Goal: Task Accomplishment & Management: Use online tool/utility

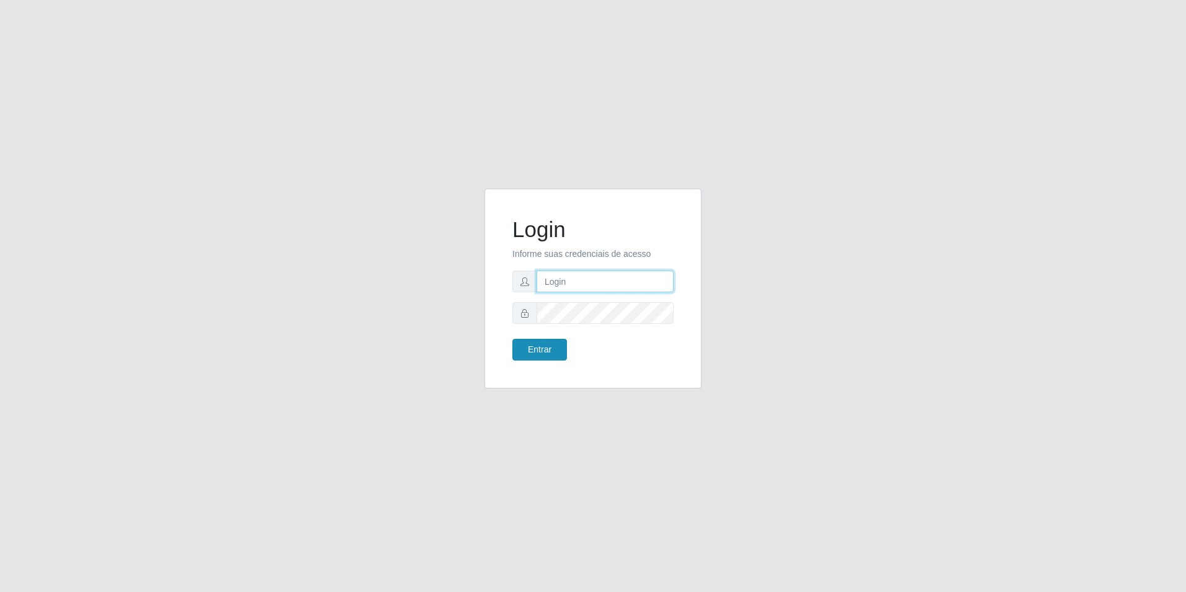
type input "[EMAIL_ADDRESS][DOMAIN_NAME]"
click at [556, 350] on button "Entrar" at bounding box center [539, 350] width 55 height 22
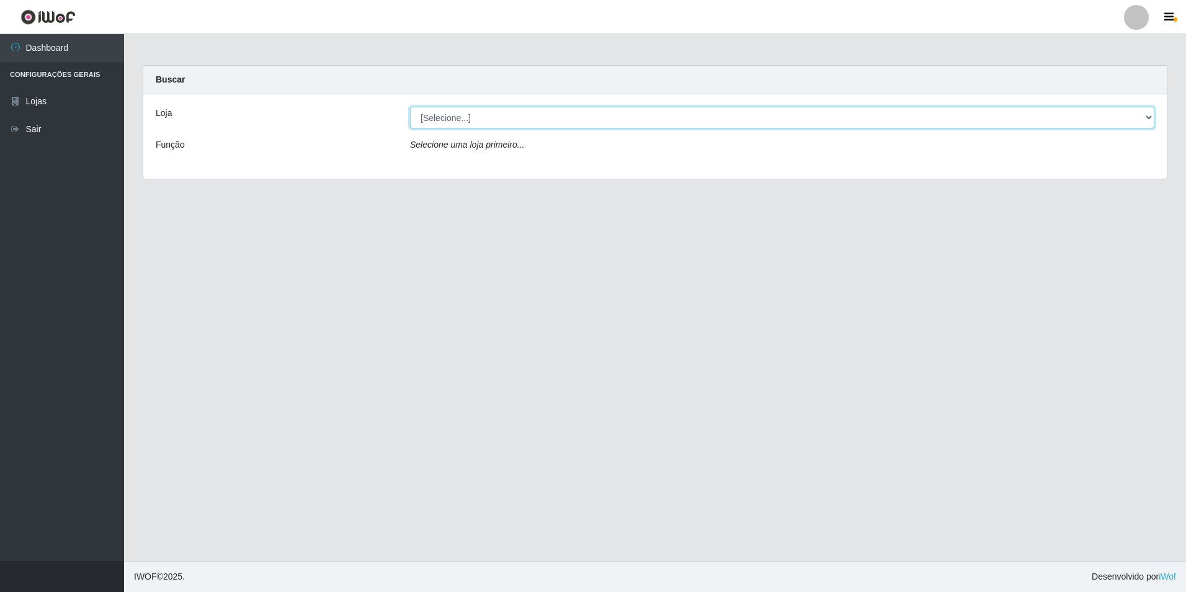
click at [891, 116] on select "[Selecione...] Extrabom - Loja 57 Anchieta" at bounding box center [782, 118] width 744 height 22
select select "470"
click at [410, 107] on select "[Selecione...] Extrabom - Loja 57 Anchieta" at bounding box center [782, 118] width 744 height 22
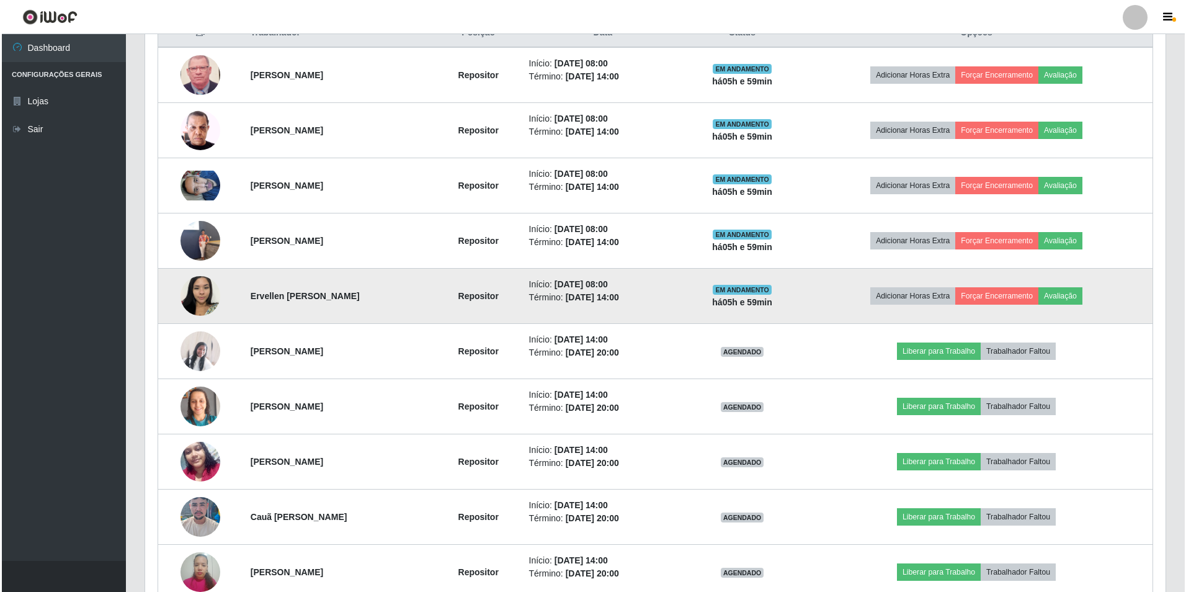
scroll to position [558, 0]
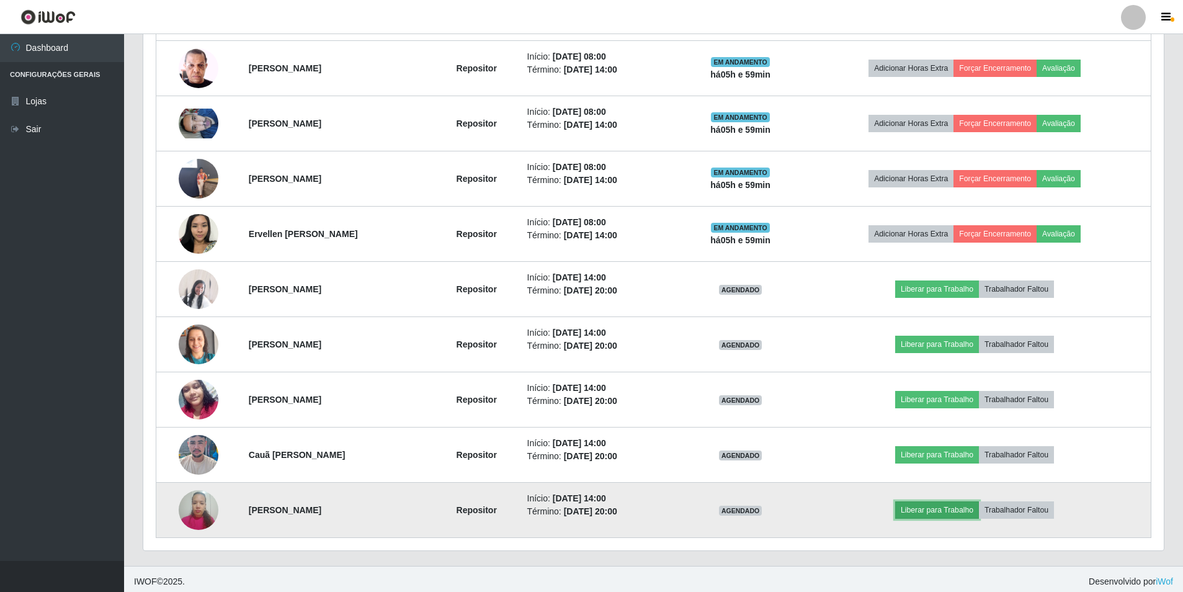
click at [958, 515] on button "Liberar para Trabalho" at bounding box center [937, 509] width 84 height 17
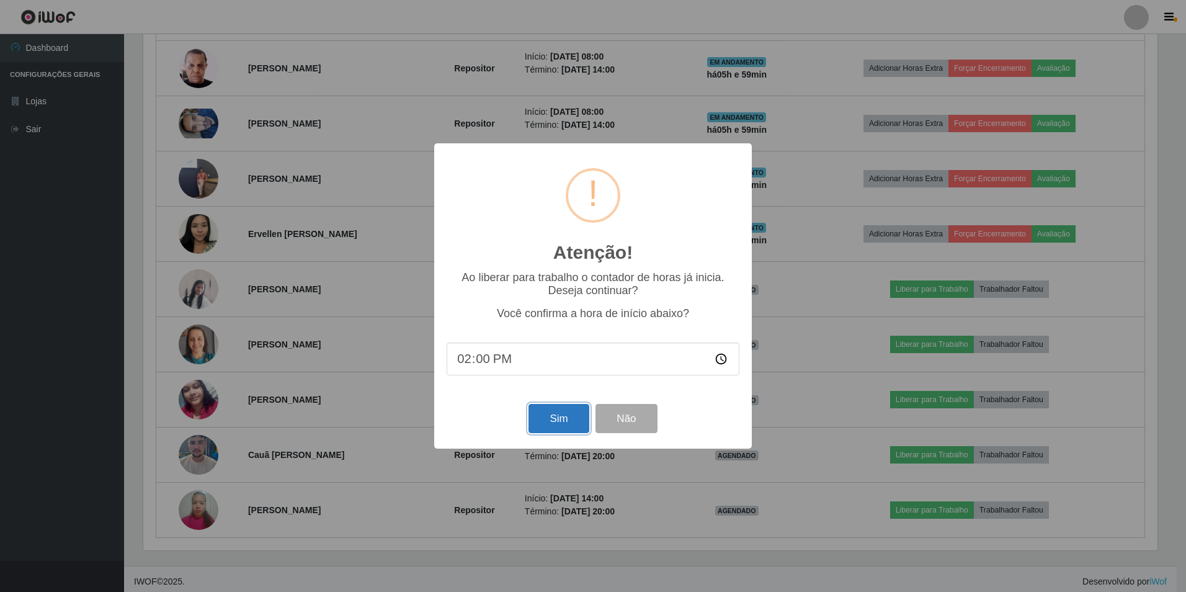
click at [548, 416] on button "Sim" at bounding box center [558, 418] width 60 height 29
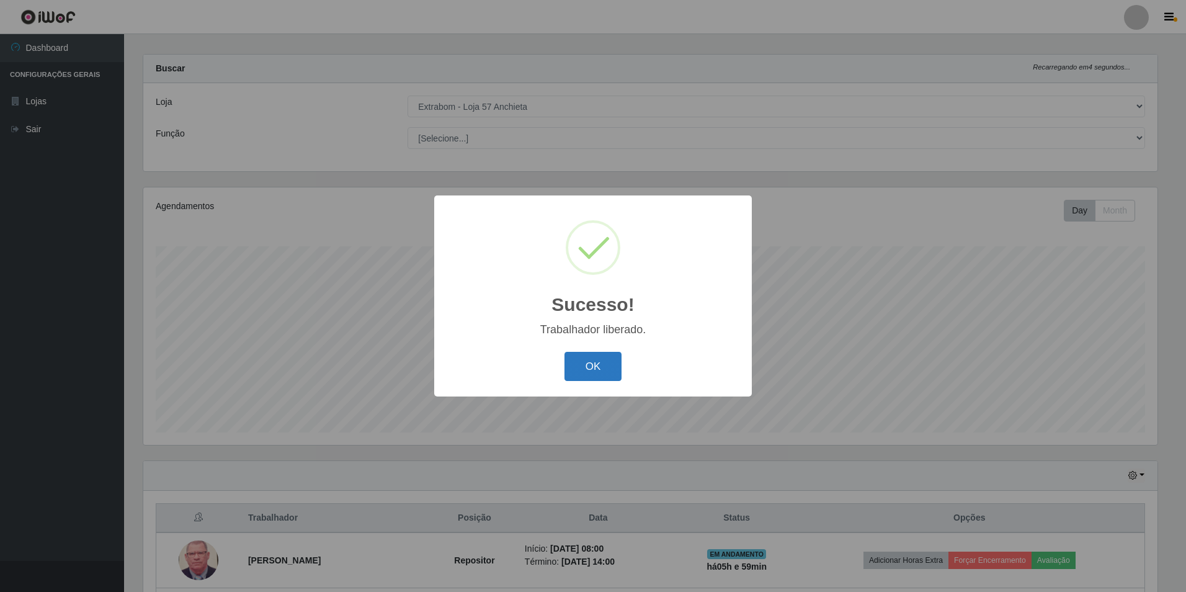
click at [589, 360] on button "OK" at bounding box center [593, 366] width 58 height 29
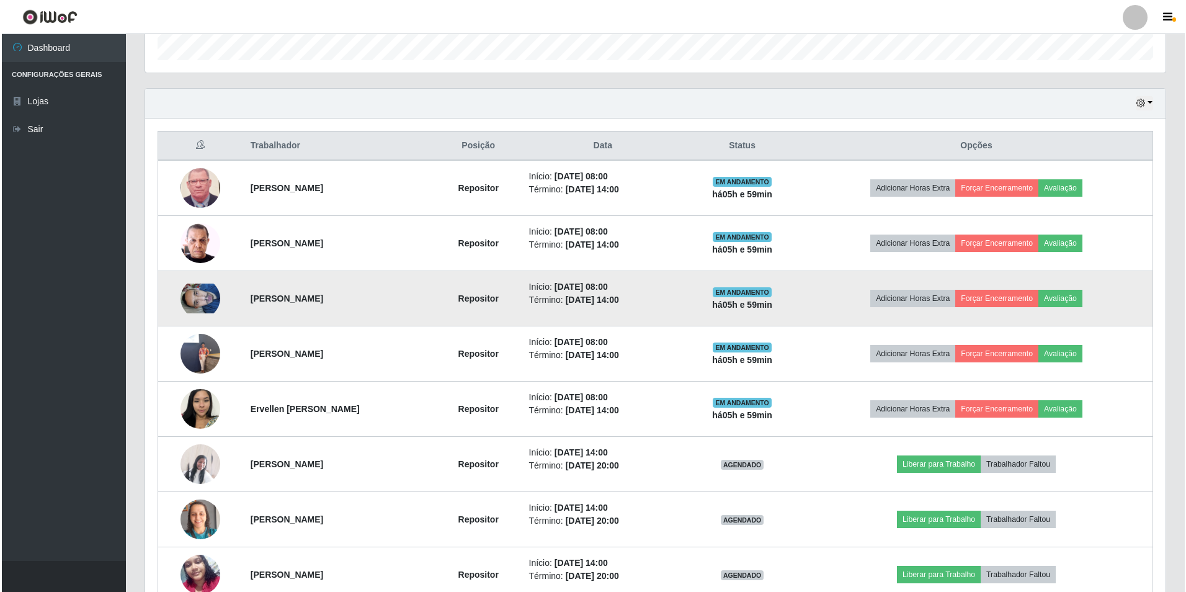
scroll to position [507, 0]
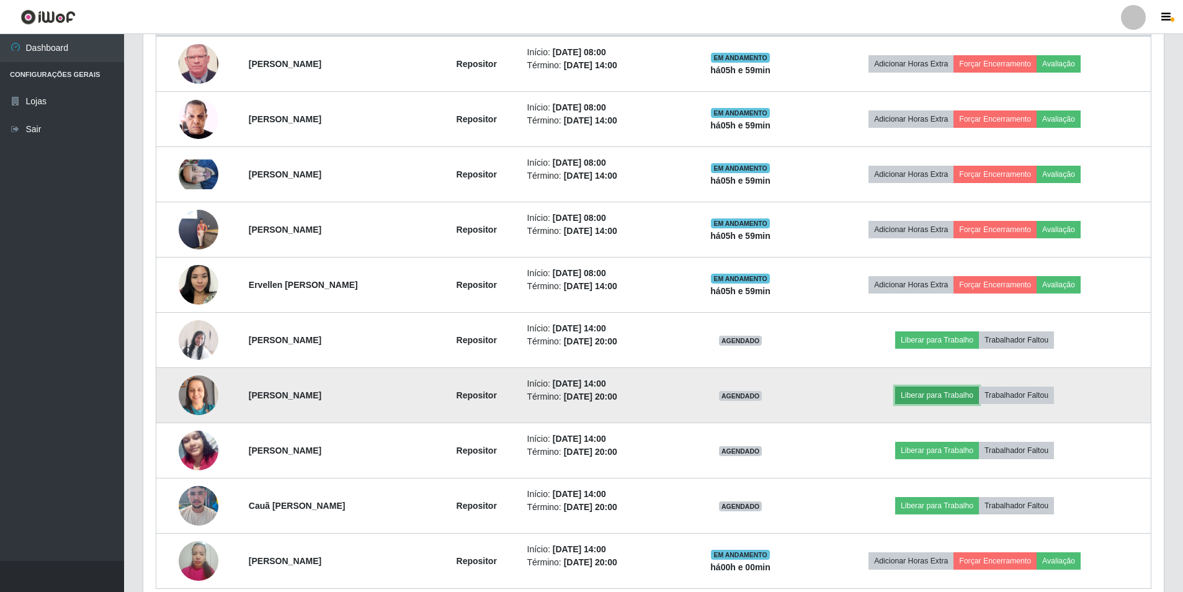
click at [935, 388] on button "Liberar para Trabalho" at bounding box center [937, 394] width 84 height 17
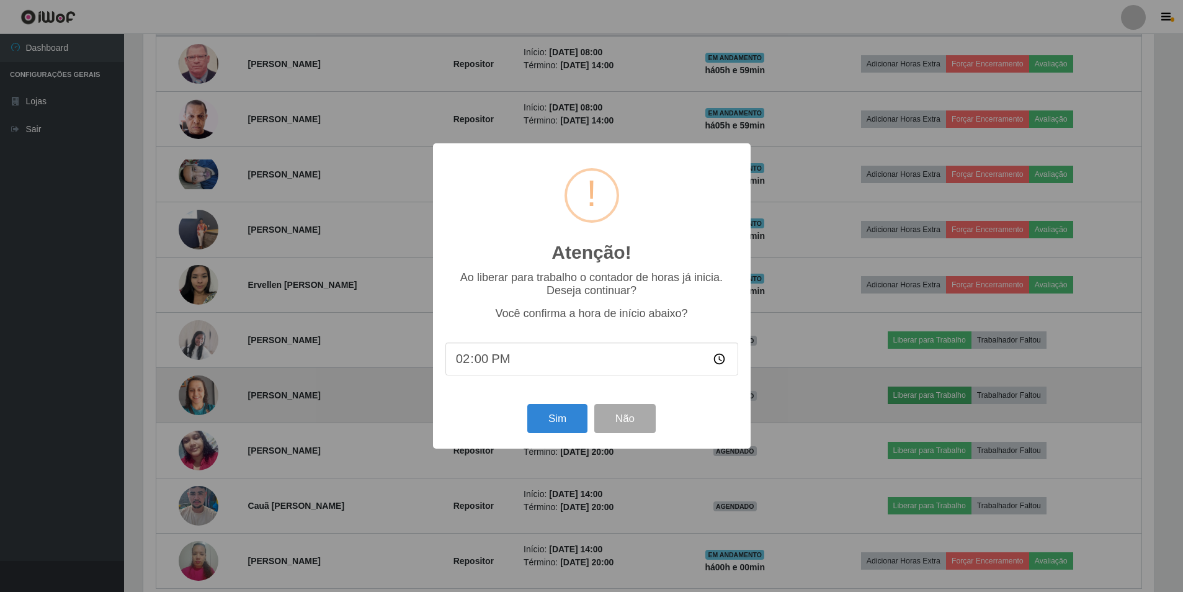
scroll to position [257, 1014]
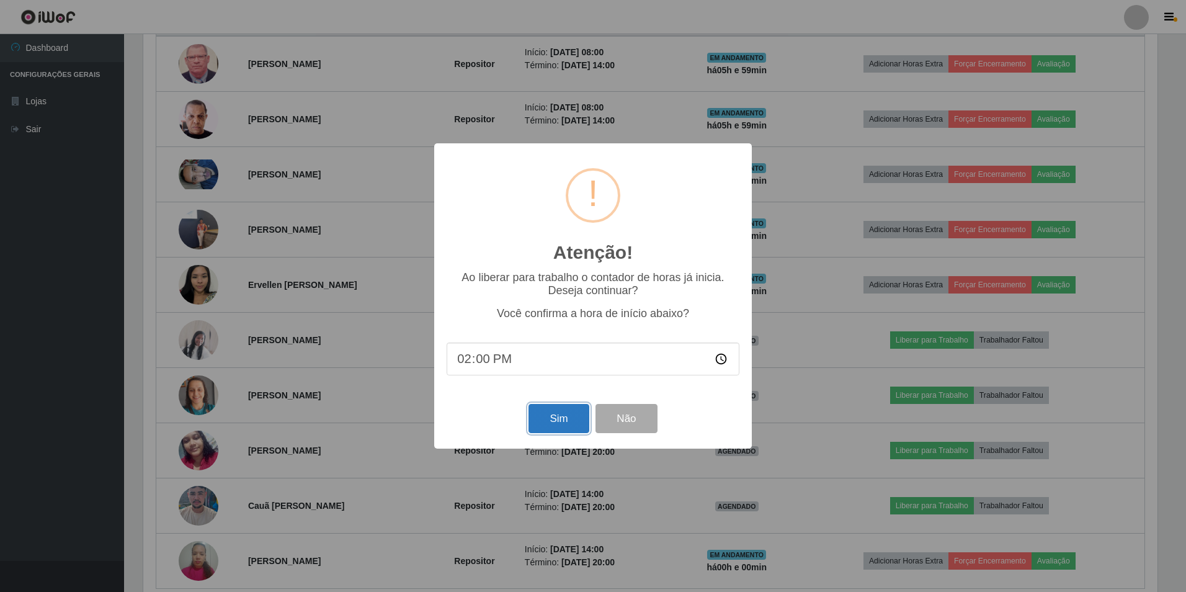
click at [560, 430] on button "Sim" at bounding box center [558, 418] width 60 height 29
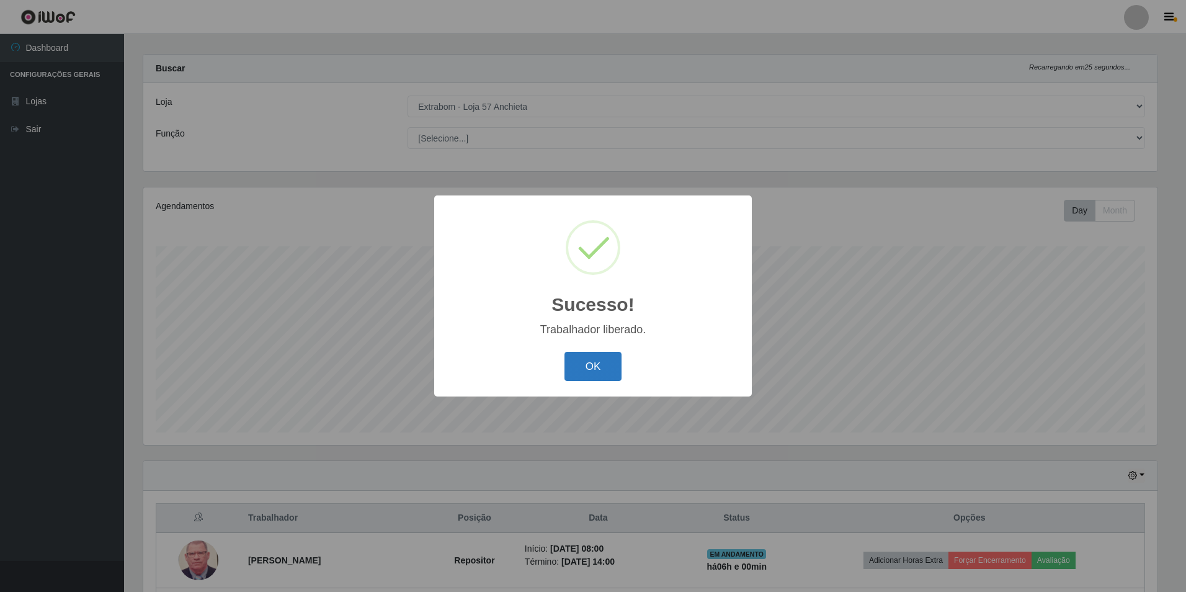
click at [597, 370] on button "OK" at bounding box center [593, 366] width 58 height 29
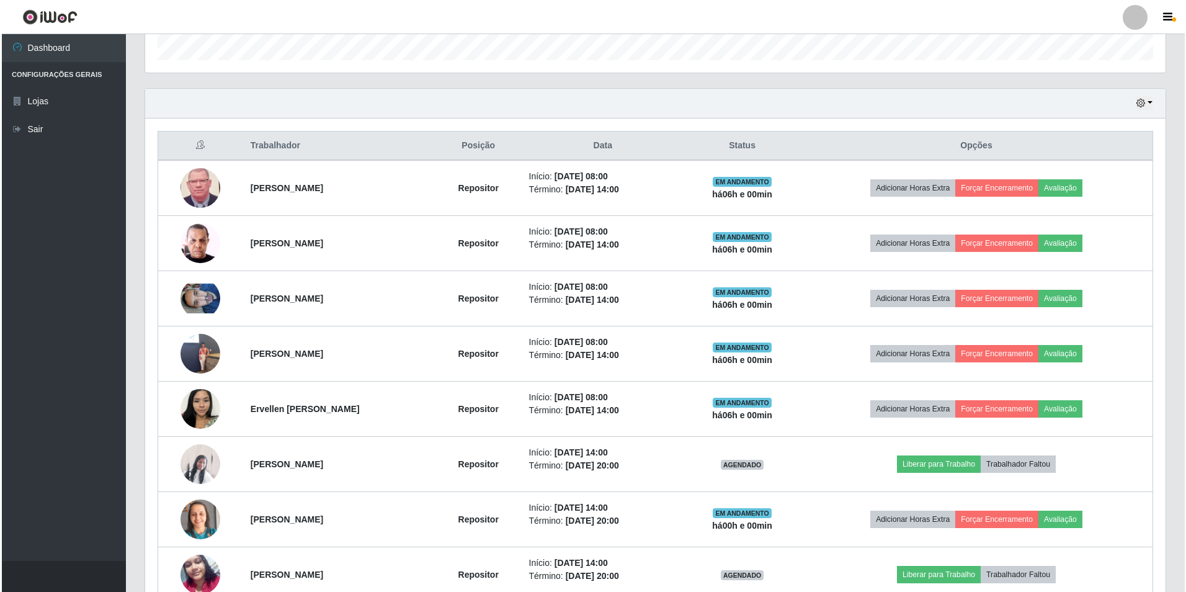
scroll to position [445, 0]
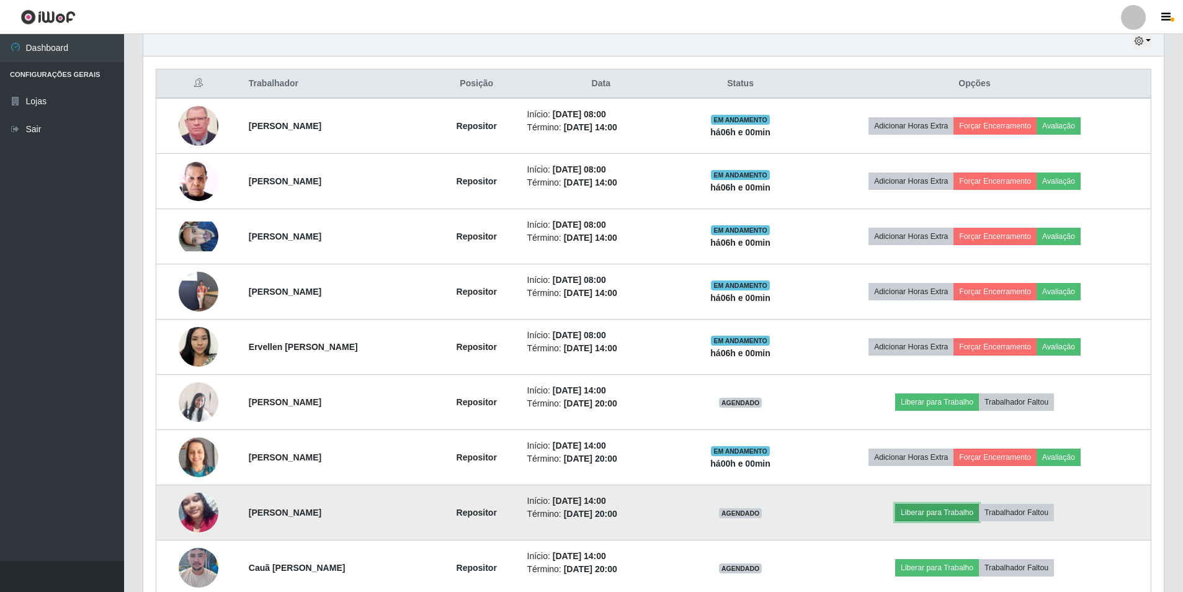
click at [950, 511] on button "Liberar para Trabalho" at bounding box center [937, 512] width 84 height 17
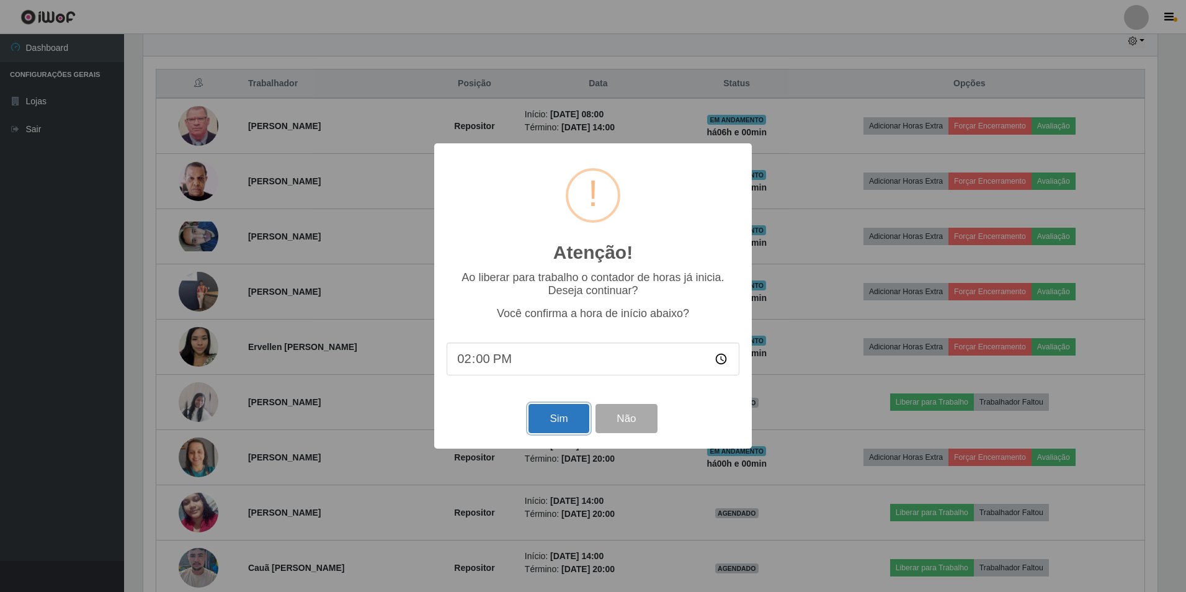
click at [558, 423] on button "Sim" at bounding box center [558, 418] width 60 height 29
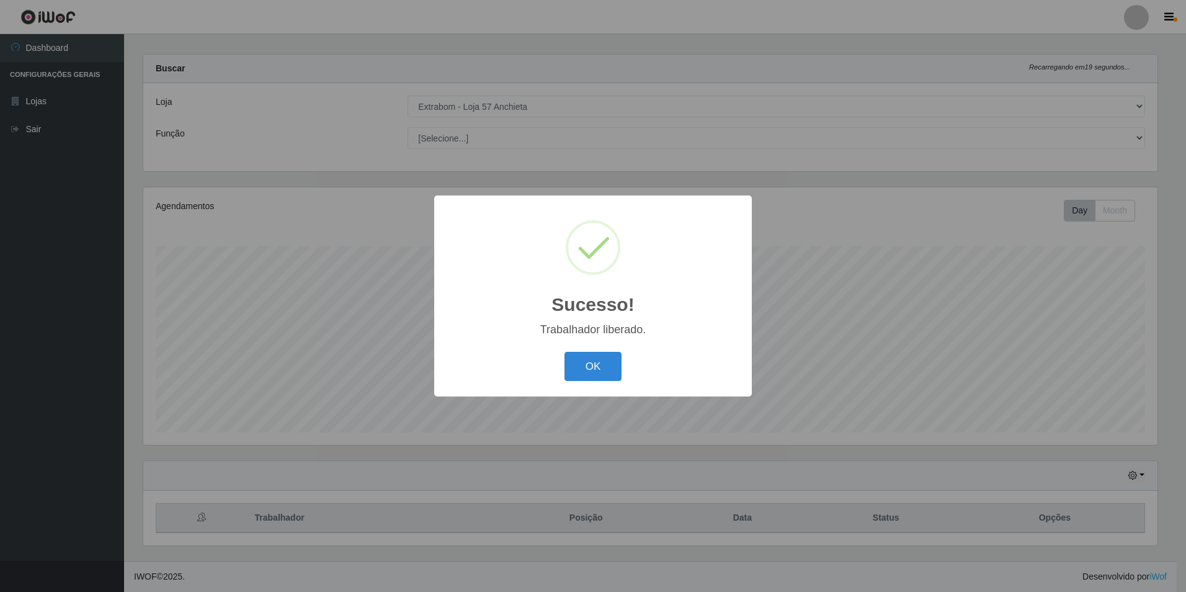
scroll to position [0, 0]
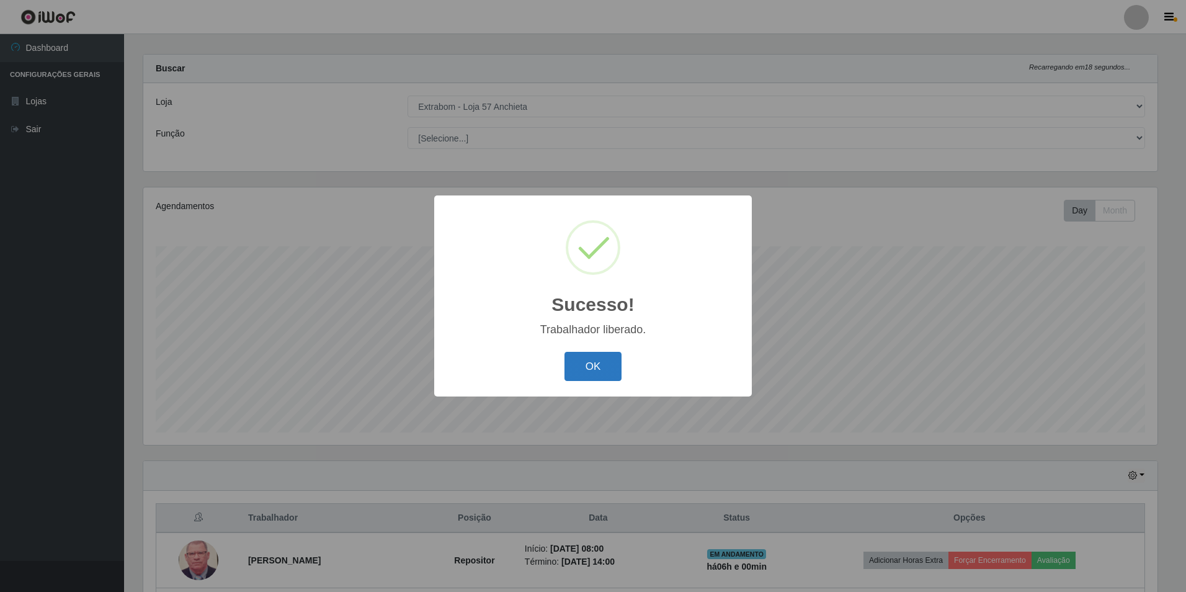
click at [581, 380] on button "OK" at bounding box center [593, 366] width 58 height 29
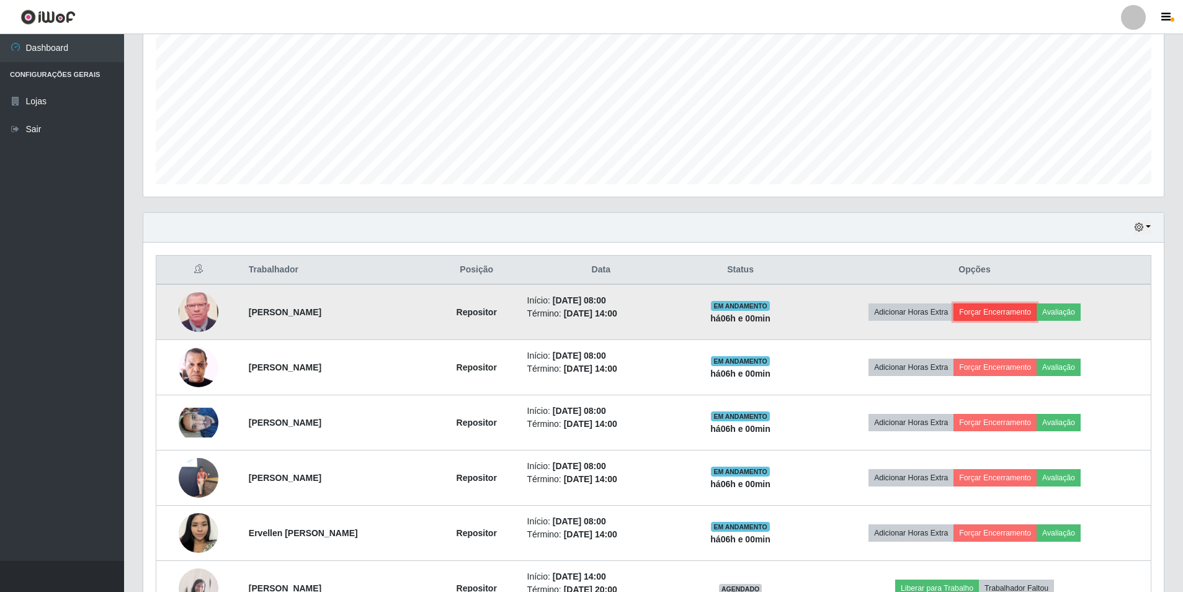
click at [997, 310] on button "Forçar Encerramento" at bounding box center [994, 311] width 83 height 17
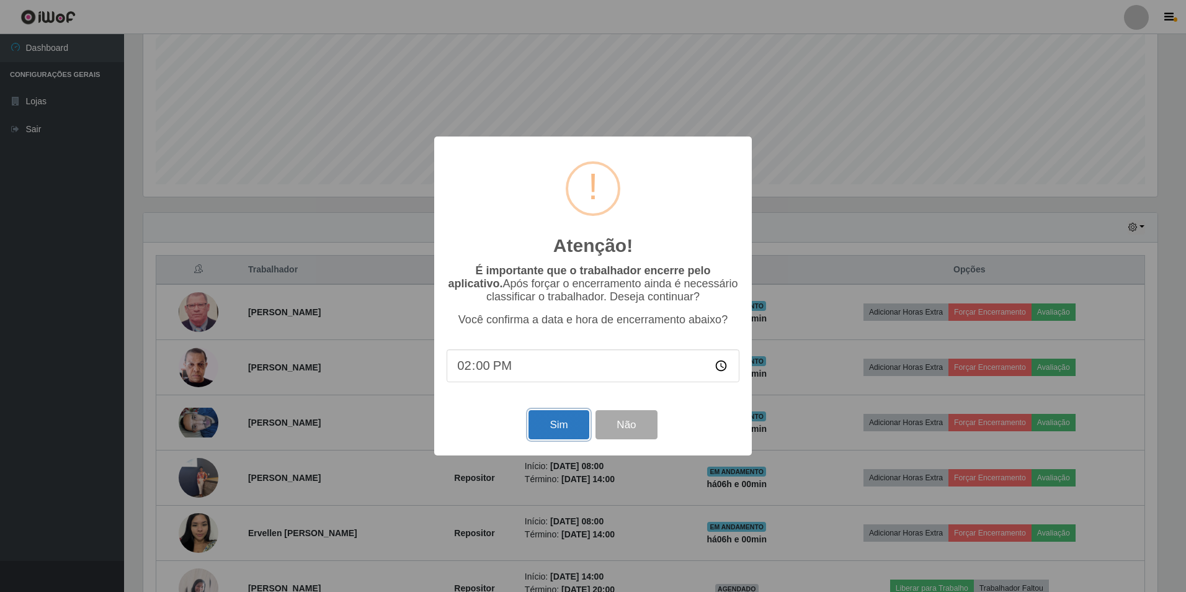
click at [570, 419] on button "Sim" at bounding box center [558, 424] width 60 height 29
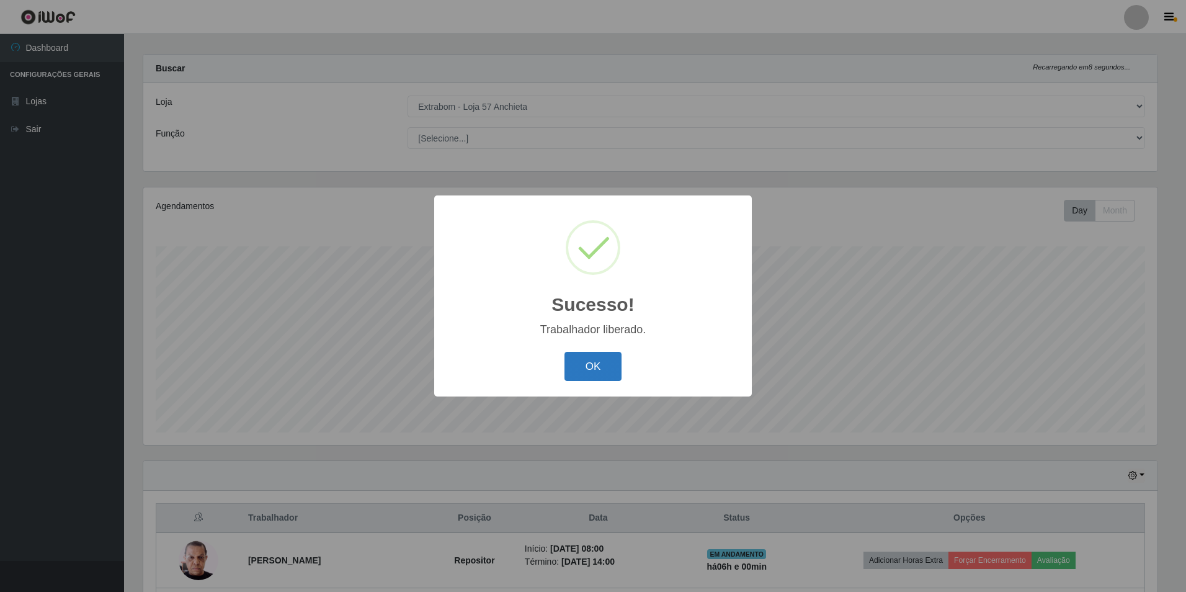
click at [584, 369] on button "OK" at bounding box center [593, 366] width 58 height 29
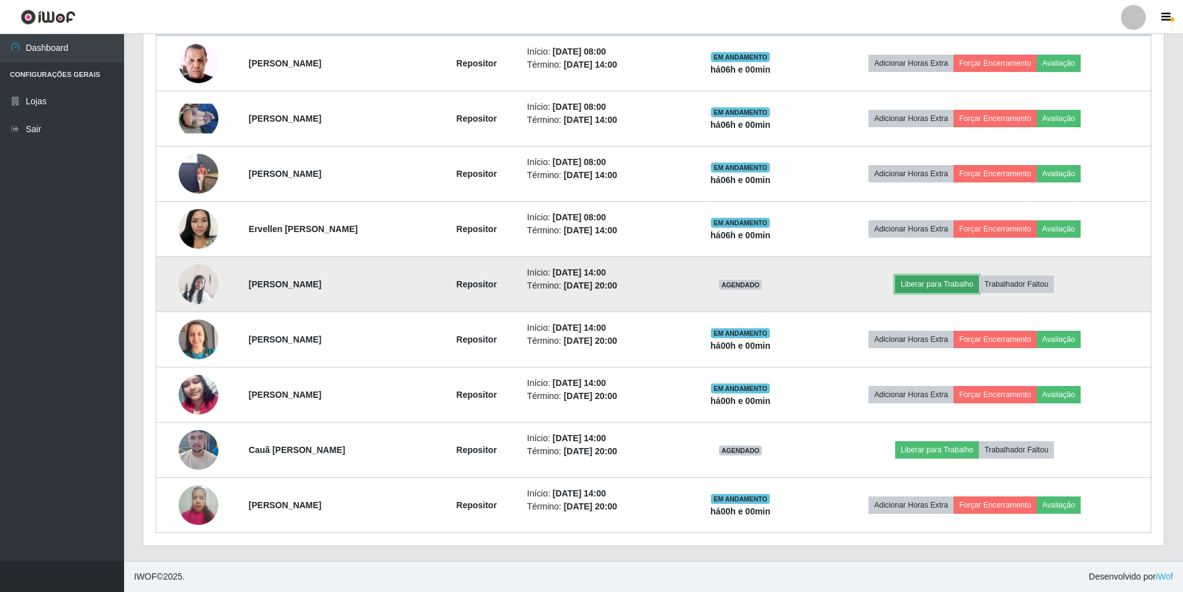
click at [936, 282] on button "Liberar para Trabalho" at bounding box center [937, 283] width 84 height 17
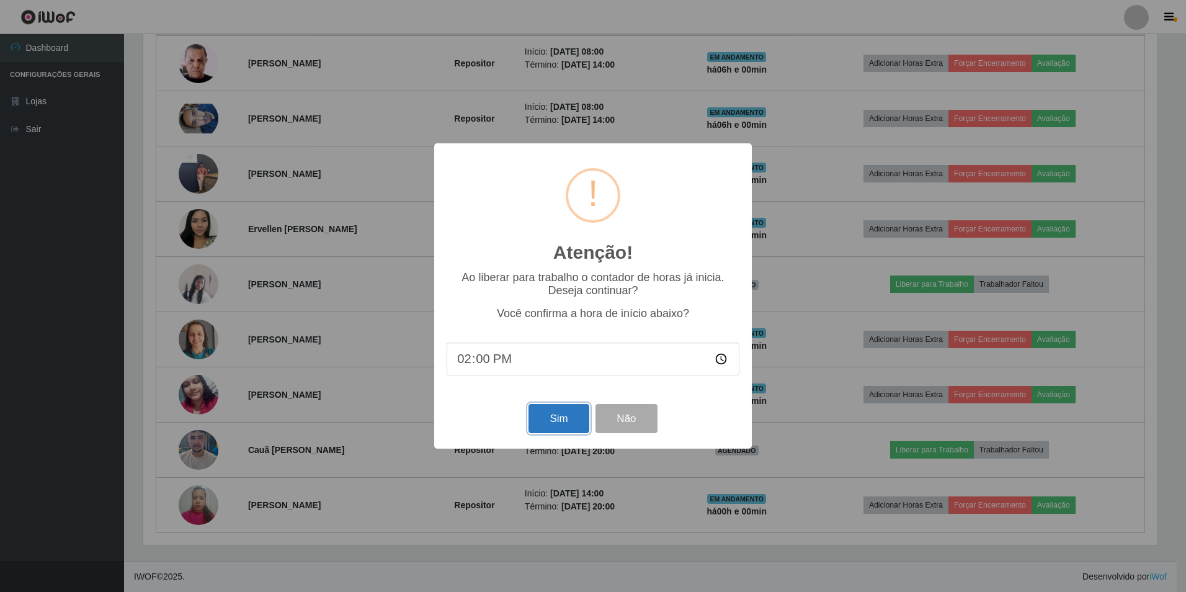
click at [569, 429] on button "Sim" at bounding box center [558, 418] width 60 height 29
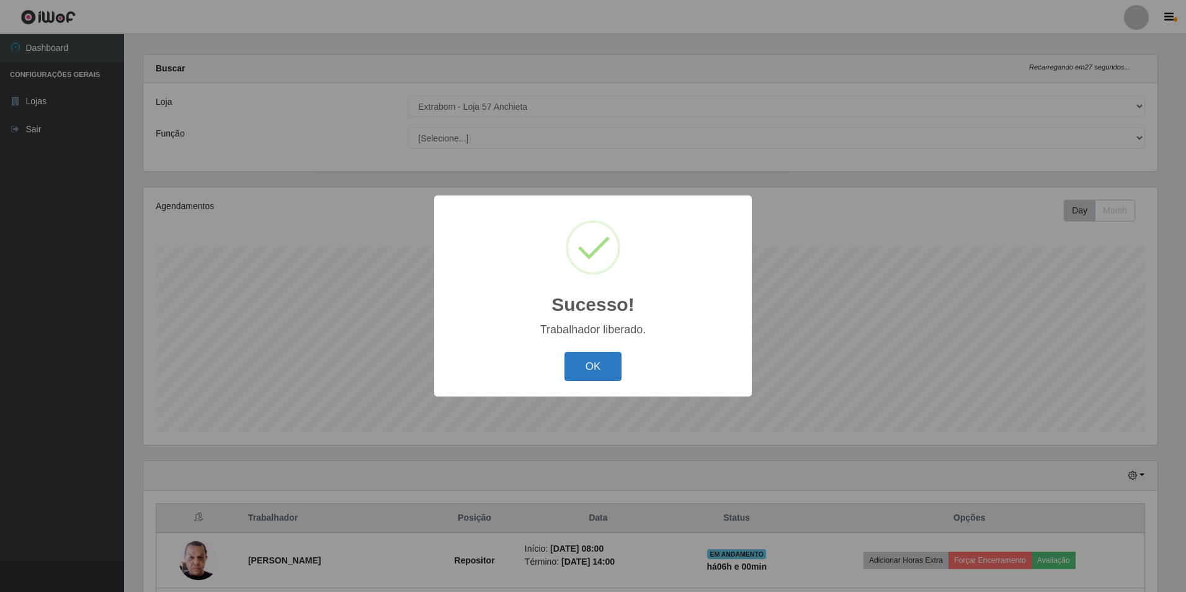
click at [584, 363] on button "OK" at bounding box center [593, 366] width 58 height 29
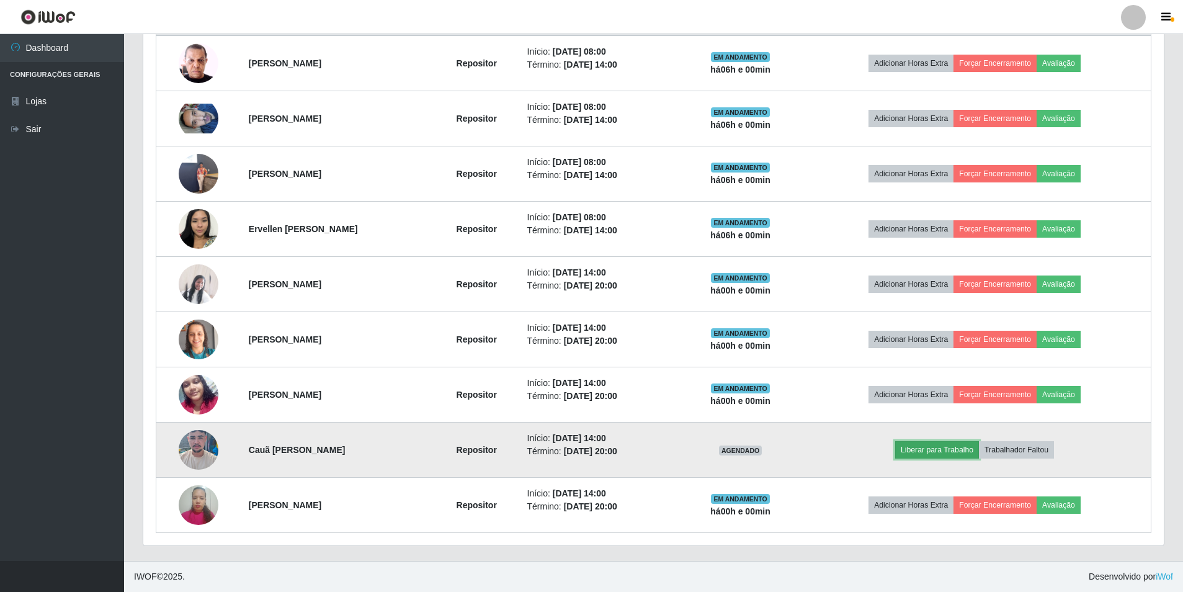
click at [961, 452] on button "Liberar para Trabalho" at bounding box center [937, 449] width 84 height 17
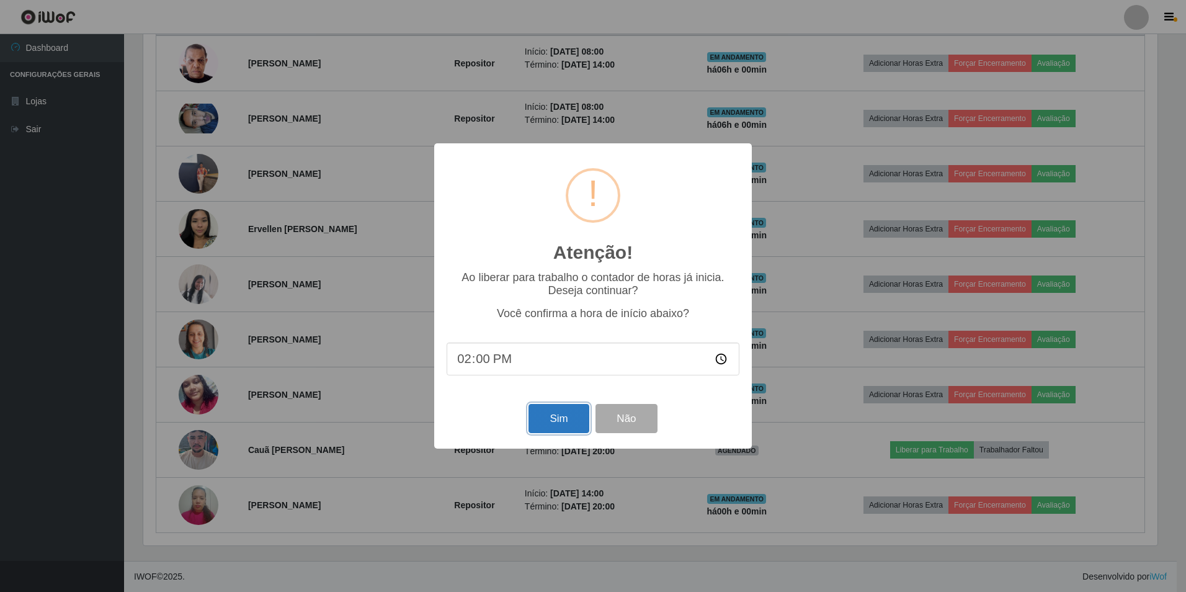
click at [556, 417] on button "Sim" at bounding box center [558, 418] width 60 height 29
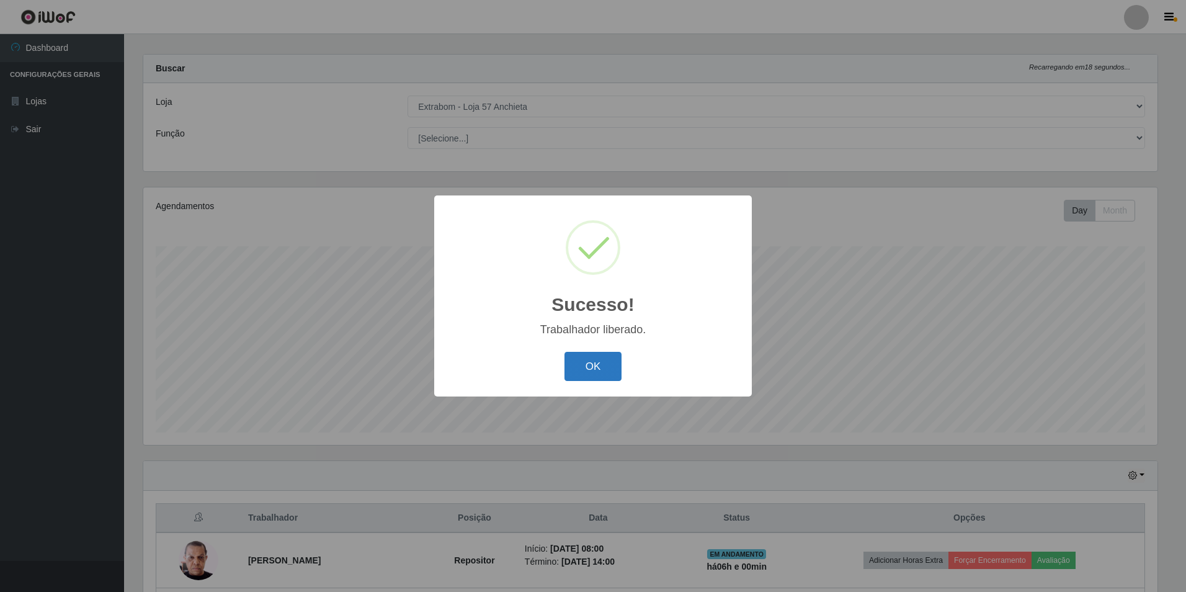
click at [582, 366] on button "OK" at bounding box center [593, 366] width 58 height 29
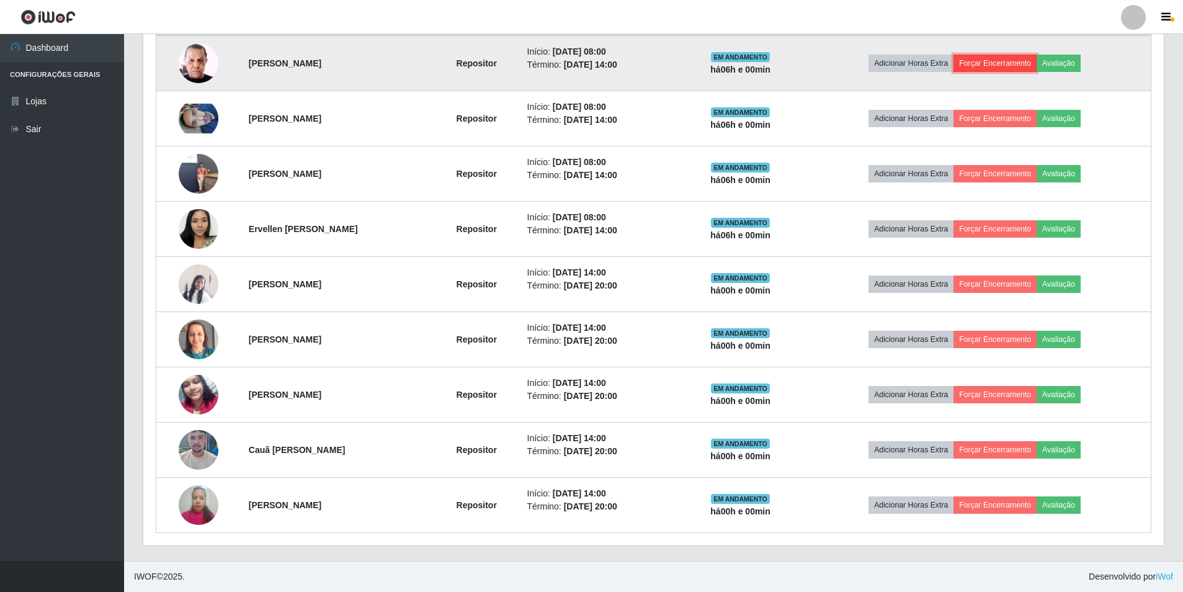
click at [1002, 68] on button "Forçar Encerramento" at bounding box center [994, 63] width 83 height 17
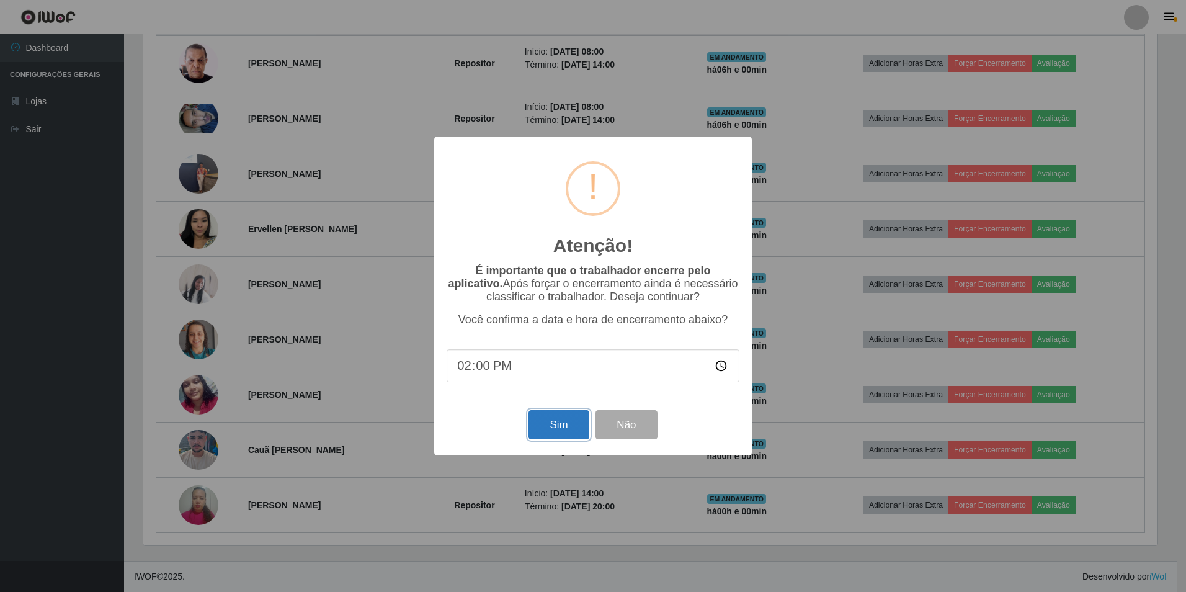
click at [543, 423] on button "Sim" at bounding box center [558, 424] width 60 height 29
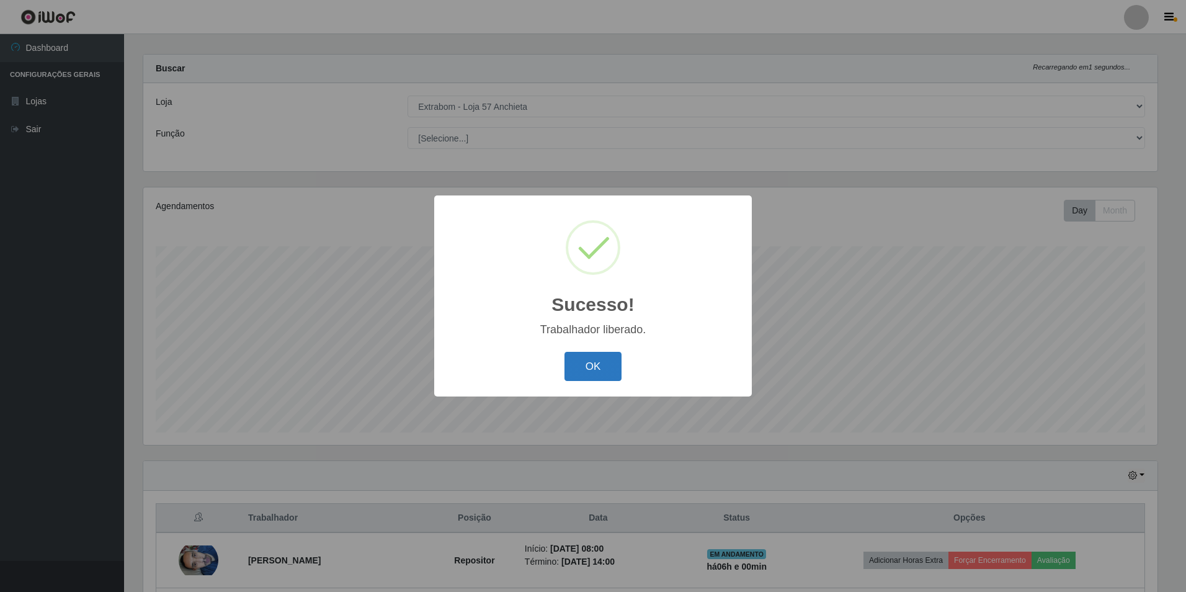
click at [578, 367] on button "OK" at bounding box center [593, 366] width 58 height 29
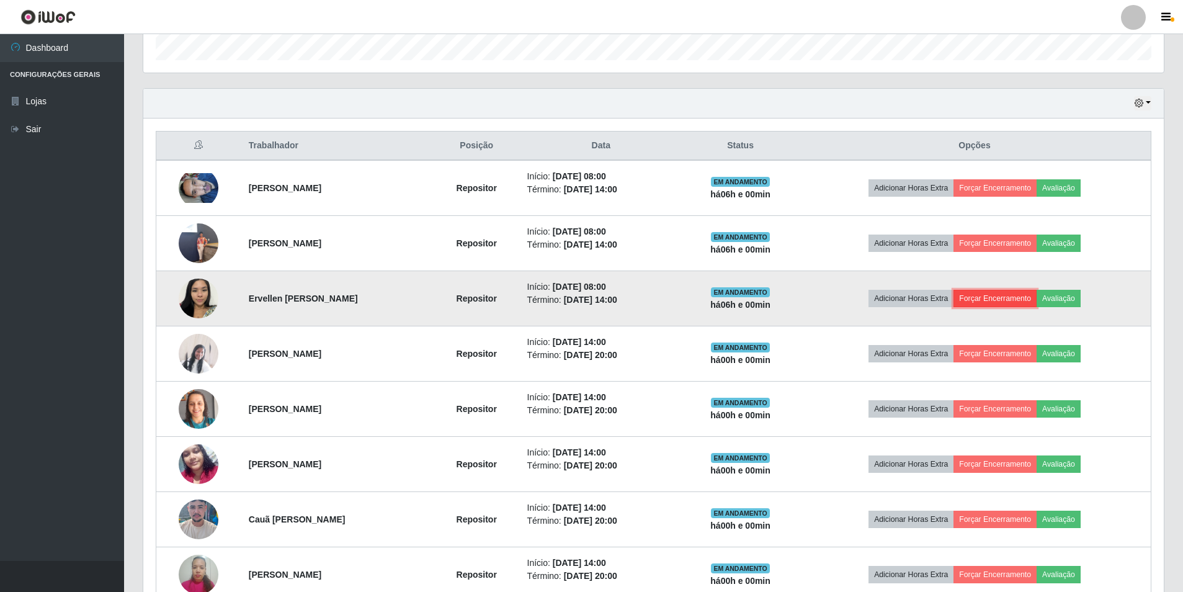
click at [1026, 298] on button "Forçar Encerramento" at bounding box center [994, 298] width 83 height 17
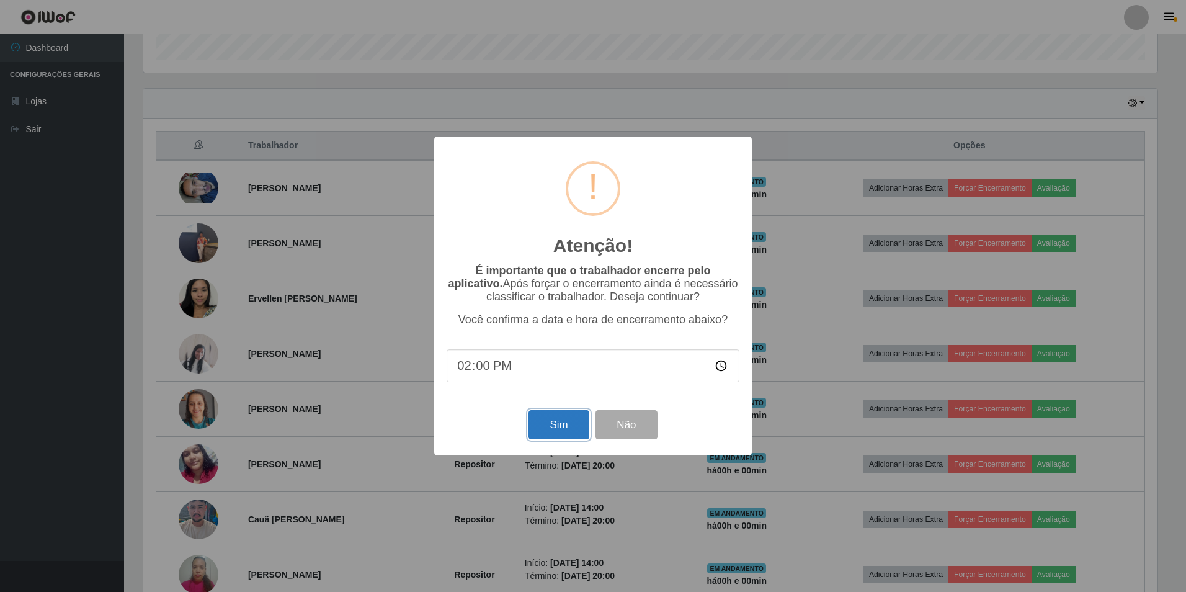
click at [570, 426] on button "Sim" at bounding box center [558, 424] width 60 height 29
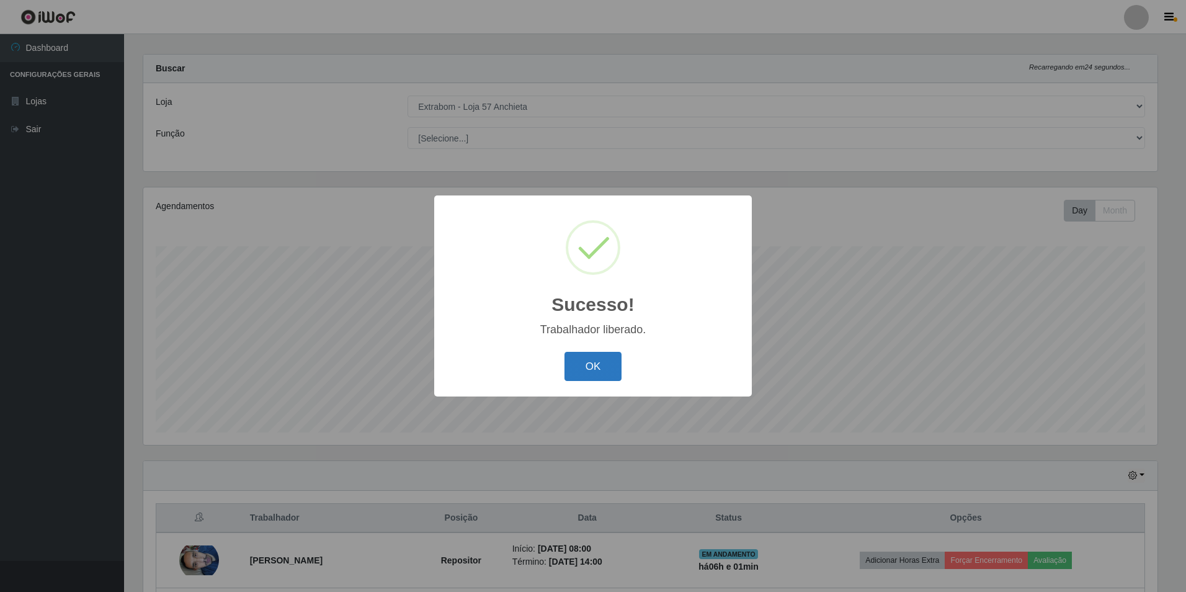
click at [579, 365] on button "OK" at bounding box center [593, 366] width 58 height 29
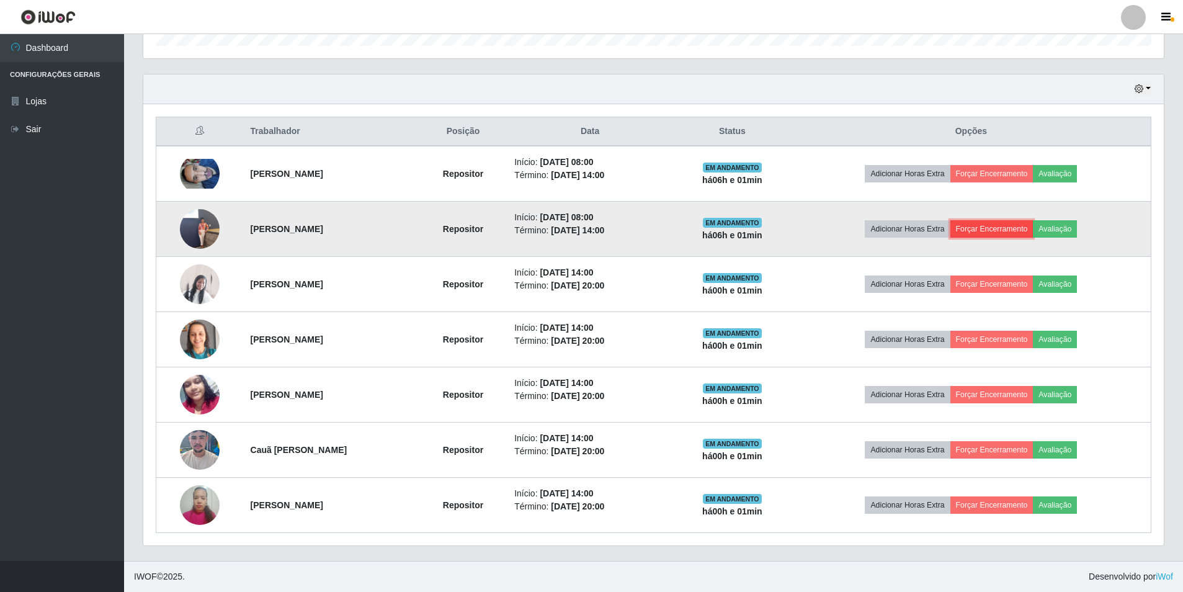
click at [999, 225] on button "Forçar Encerramento" at bounding box center [991, 228] width 83 height 17
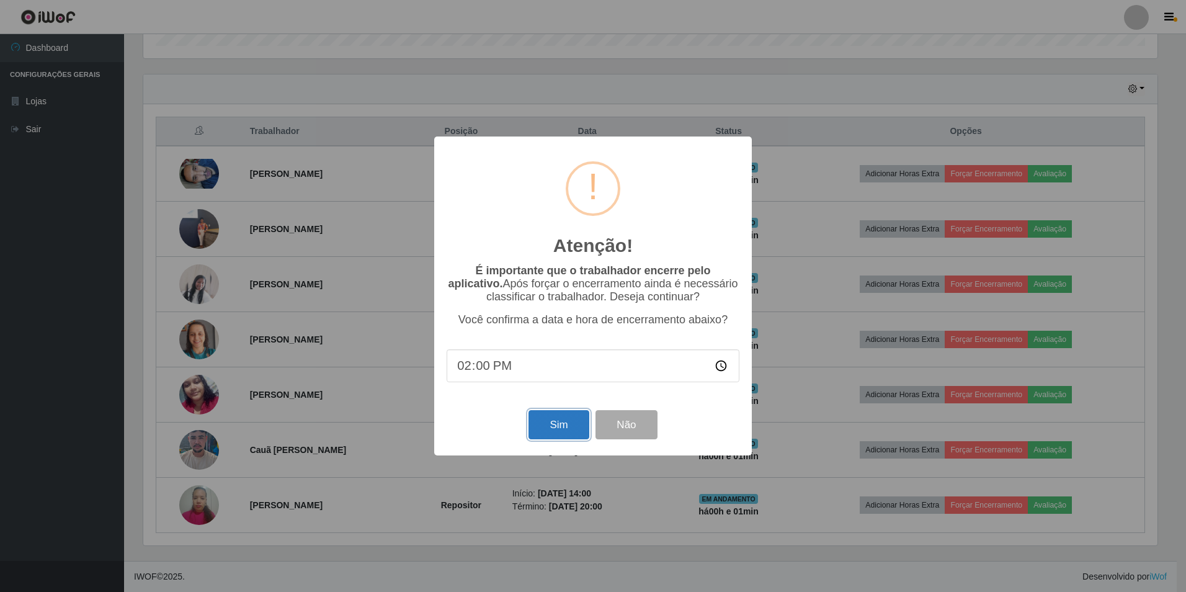
click at [585, 427] on button "Sim" at bounding box center [558, 424] width 60 height 29
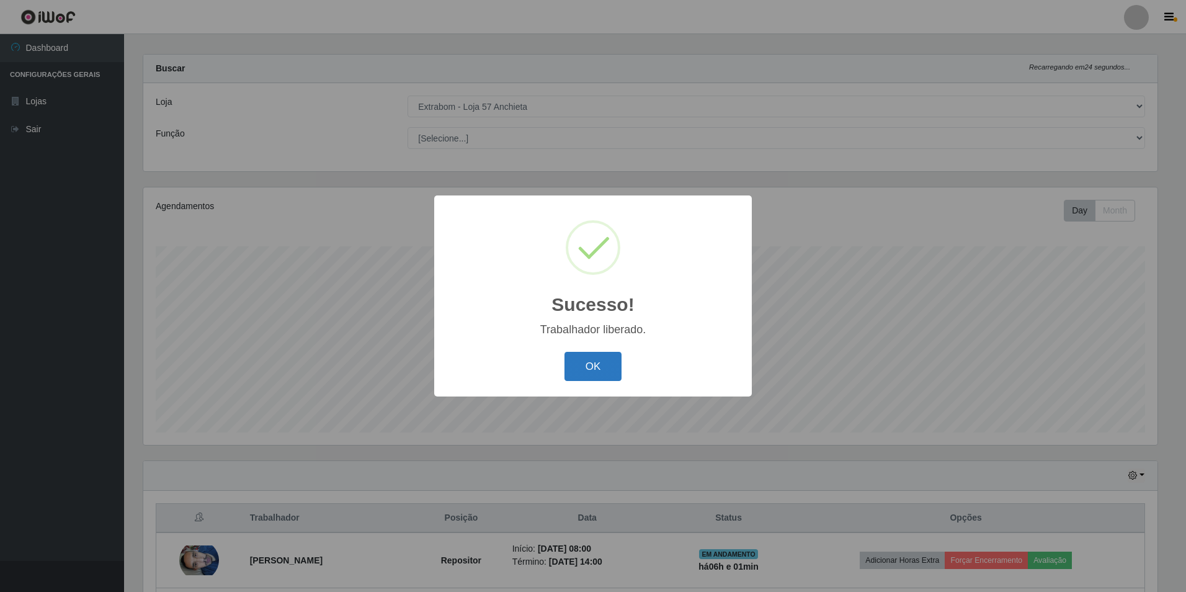
click at [600, 355] on button "OK" at bounding box center [593, 366] width 58 height 29
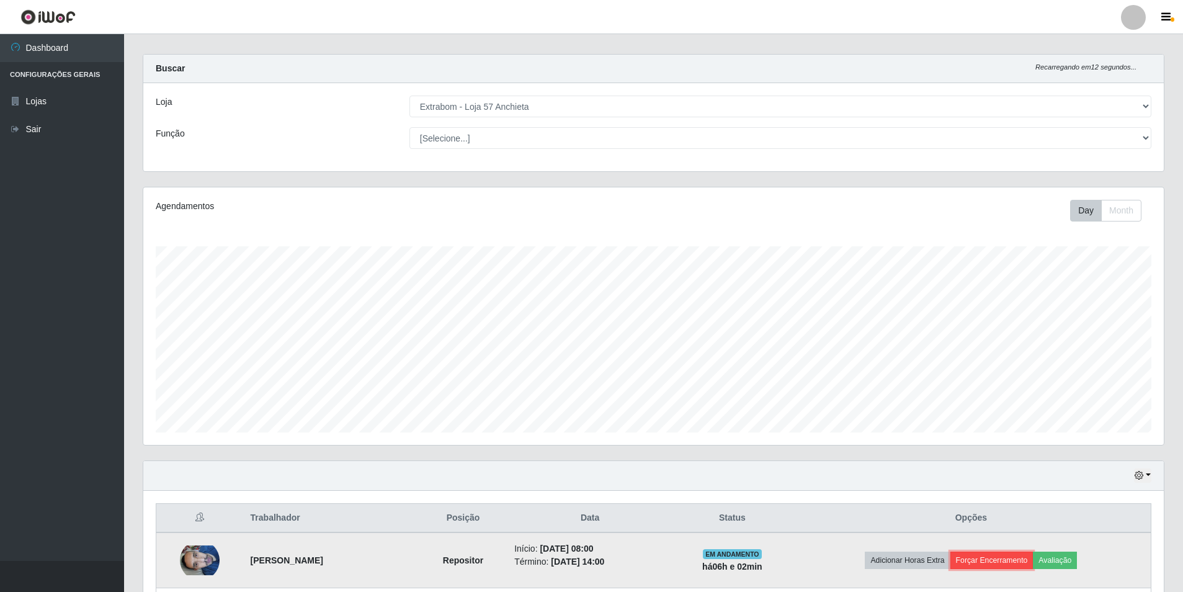
click at [978, 559] on button "Forçar Encerramento" at bounding box center [991, 559] width 83 height 17
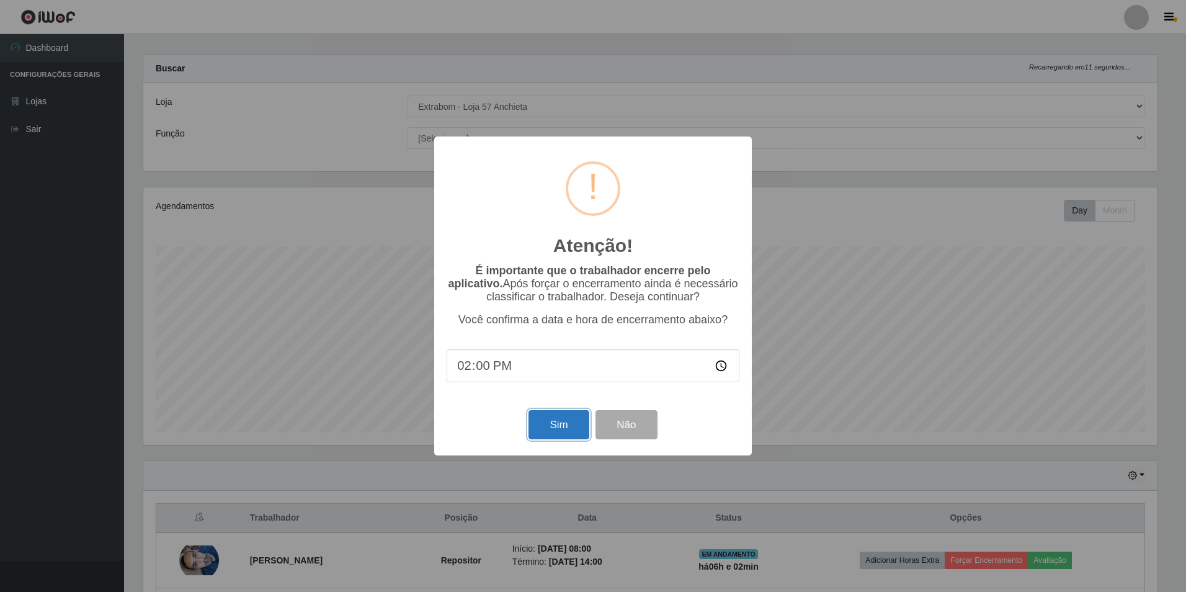
click at [553, 419] on button "Sim" at bounding box center [558, 424] width 60 height 29
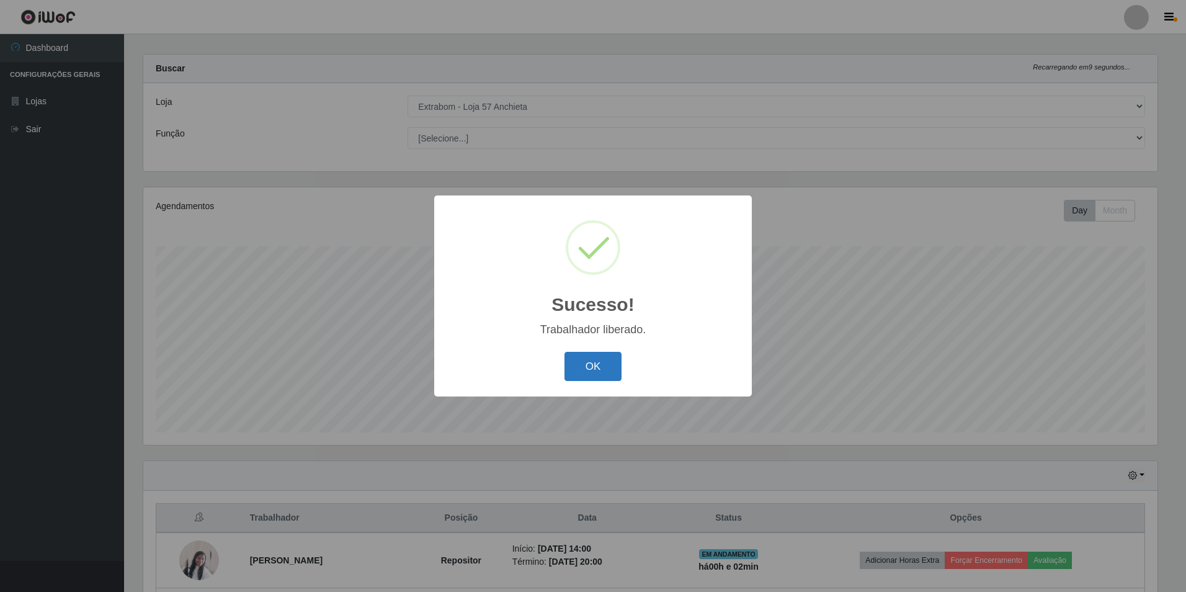
click at [582, 363] on button "OK" at bounding box center [593, 366] width 58 height 29
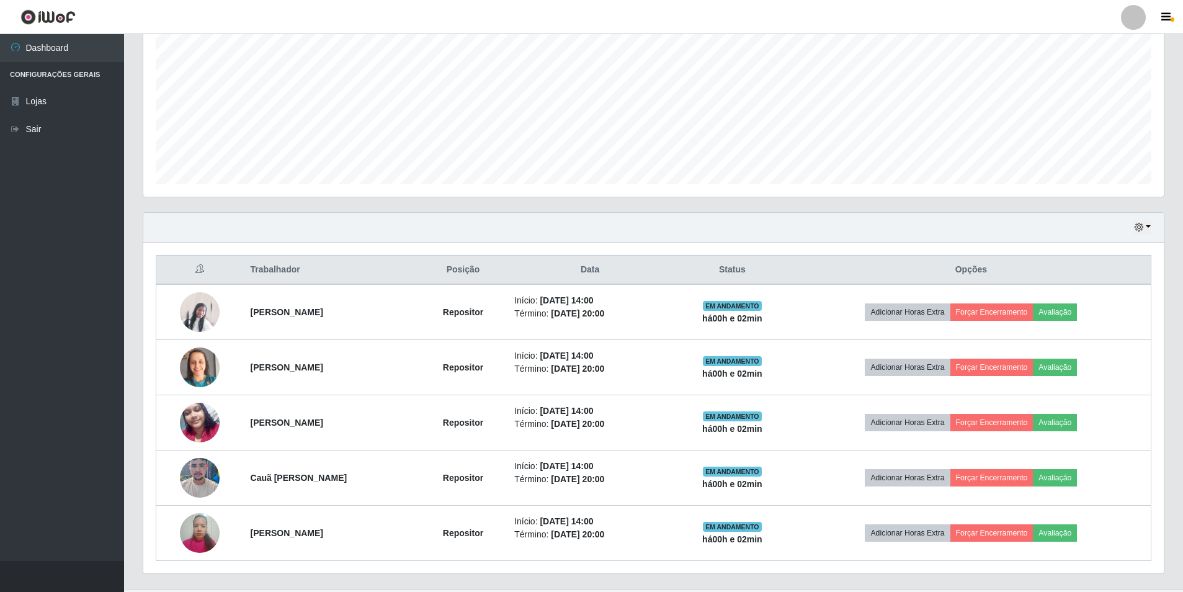
scroll to position [287, 0]
